Goal: Information Seeking & Learning: Learn about a topic

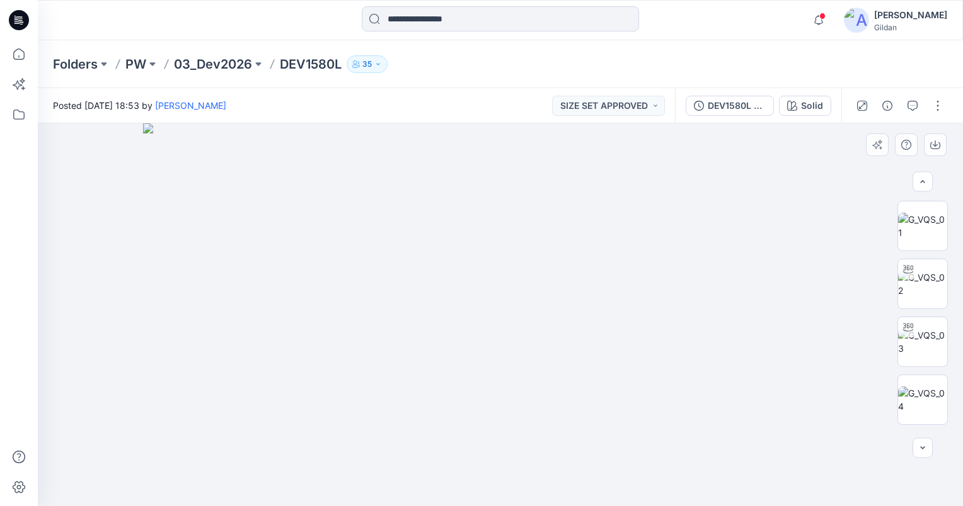
scroll to position [504, 0]
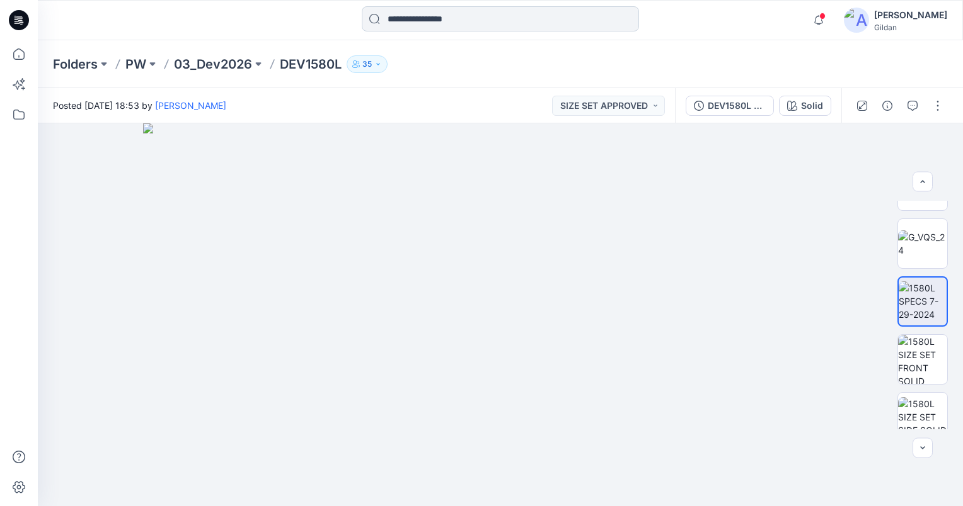
click at [445, 23] on input at bounding box center [500, 18] width 277 height 25
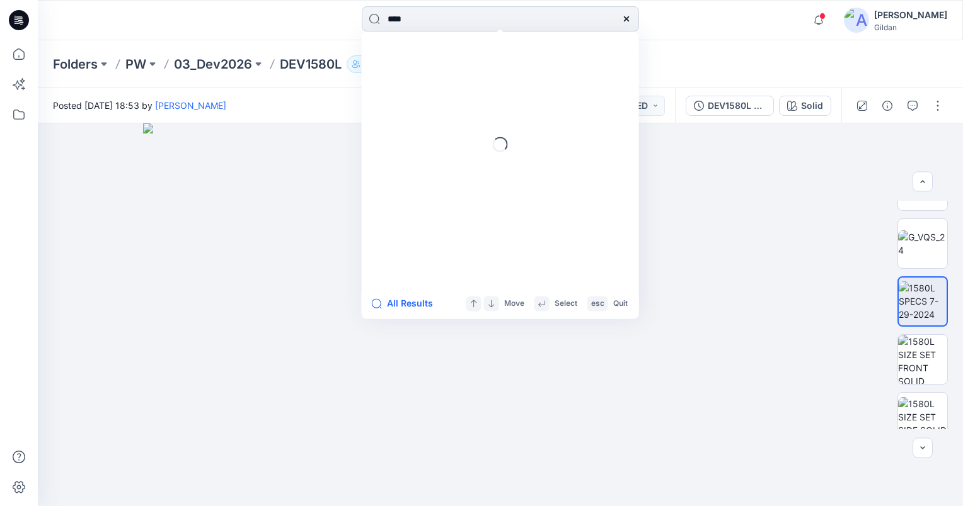
type input "****"
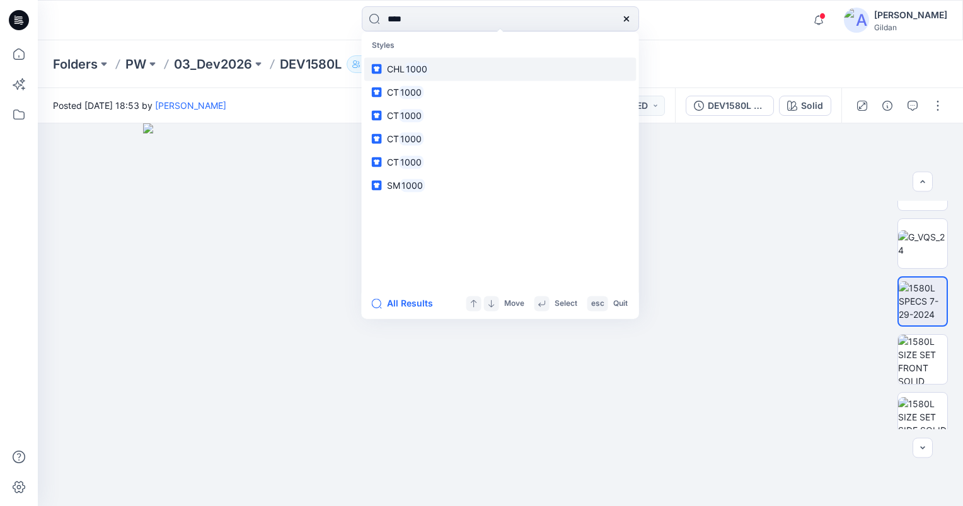
click at [423, 65] on mark "1000" at bounding box center [416, 69] width 25 height 14
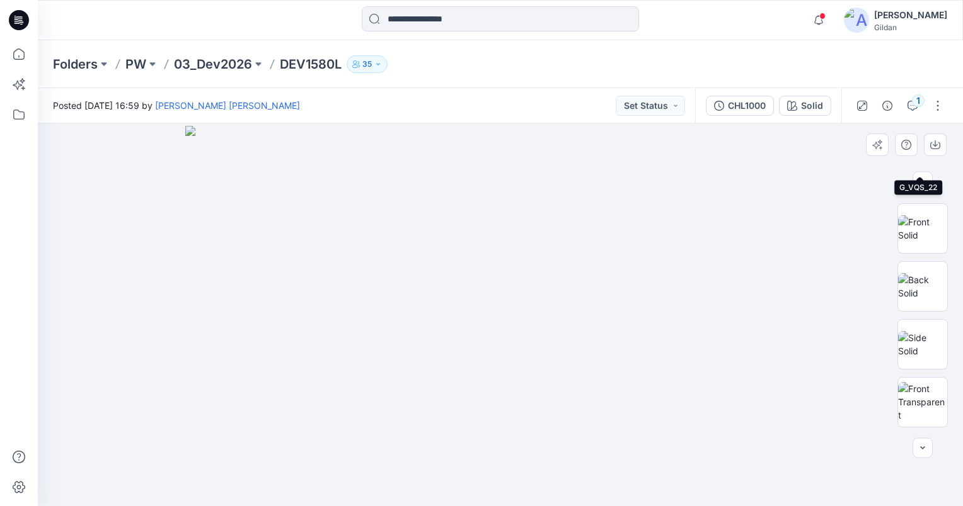
scroll to position [882, 0]
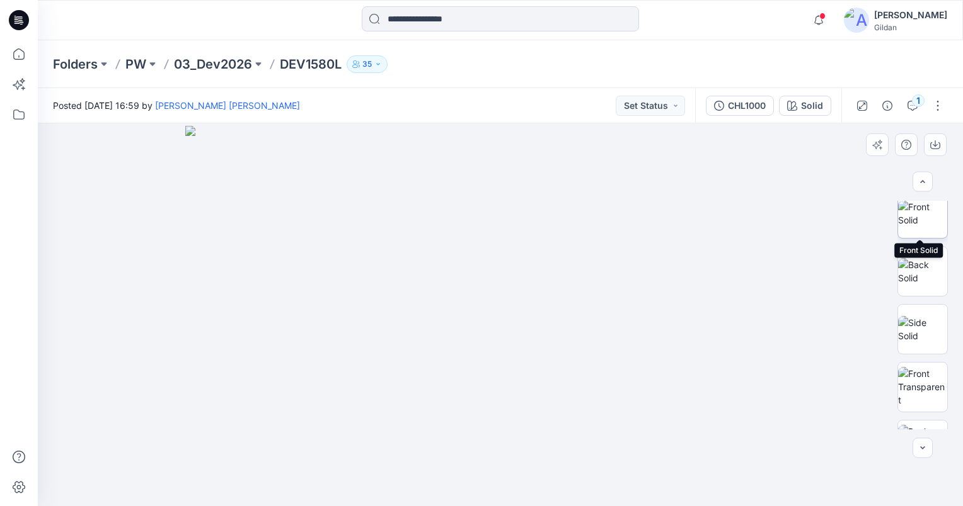
click at [920, 209] on img at bounding box center [922, 213] width 49 height 26
click at [935, 147] on icon "button" at bounding box center [935, 145] width 10 height 10
click at [695, 232] on img at bounding box center [500, 314] width 828 height 383
click at [649, 235] on img at bounding box center [500, 314] width 828 height 383
click at [26, 55] on icon at bounding box center [19, 54] width 28 height 28
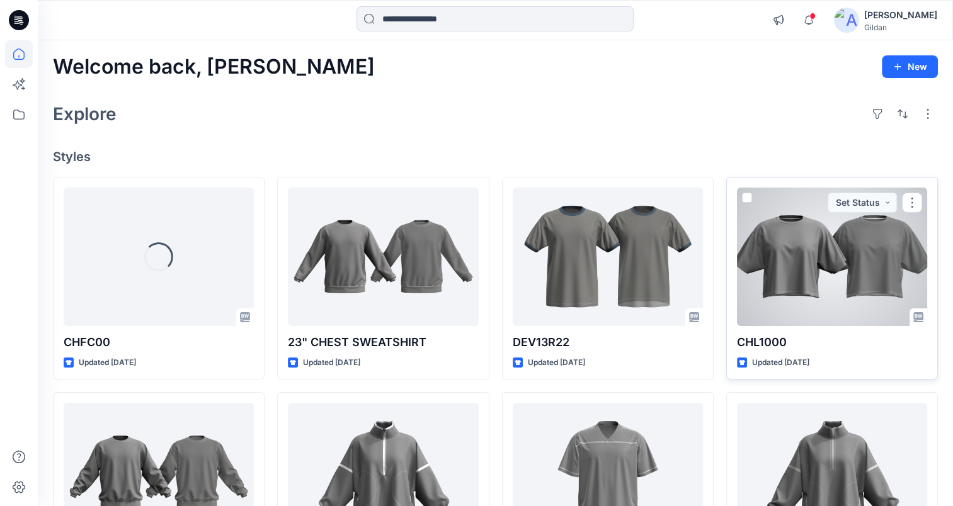
click at [810, 261] on div at bounding box center [832, 257] width 190 height 139
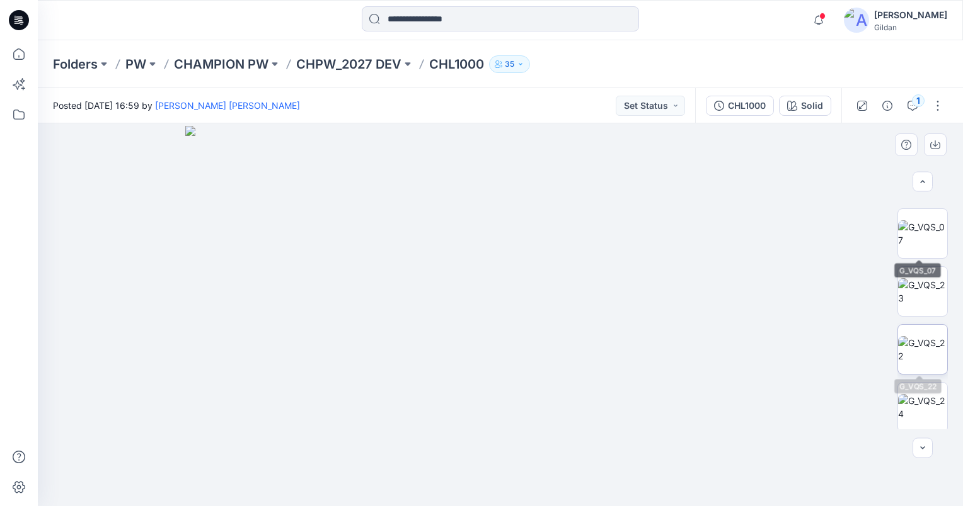
scroll to position [819, 0]
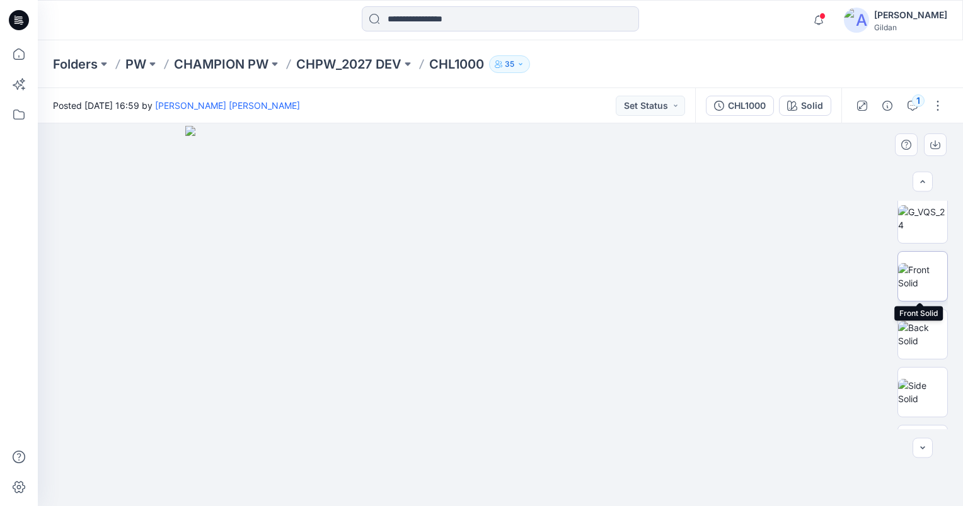
click at [922, 275] on img at bounding box center [922, 276] width 49 height 26
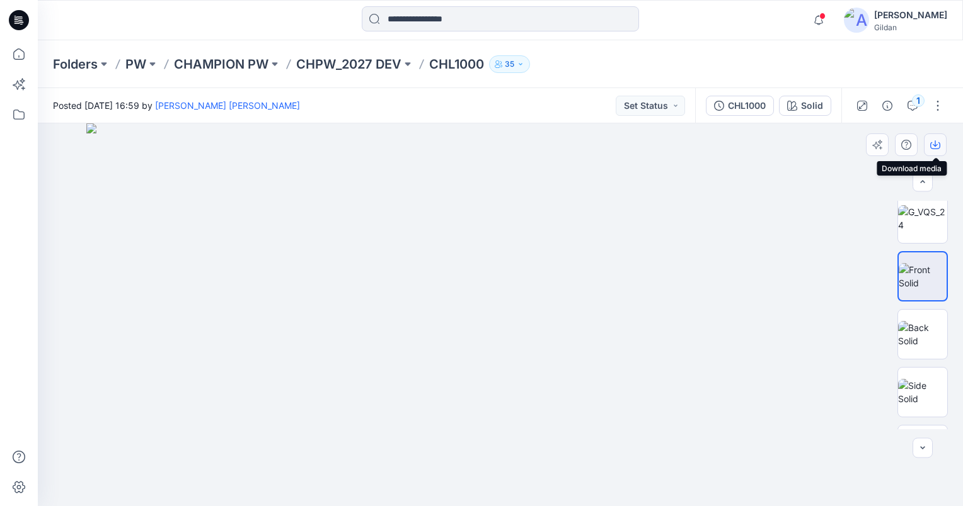
click at [935, 146] on icon "button" at bounding box center [935, 145] width 10 height 10
